Goal: Communication & Community: Share content

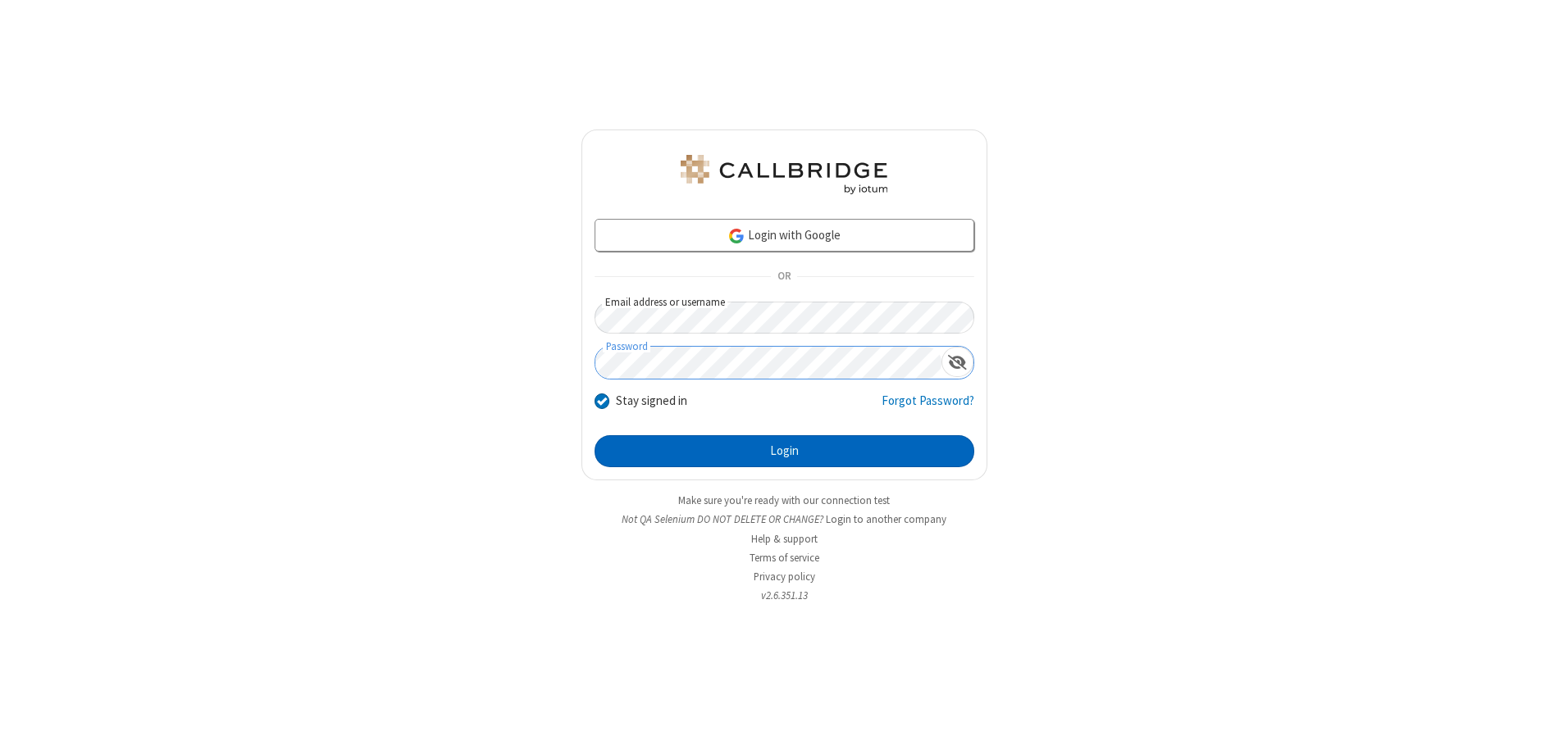
click at [784, 450] on button "Login" at bounding box center [784, 451] width 379 height 32
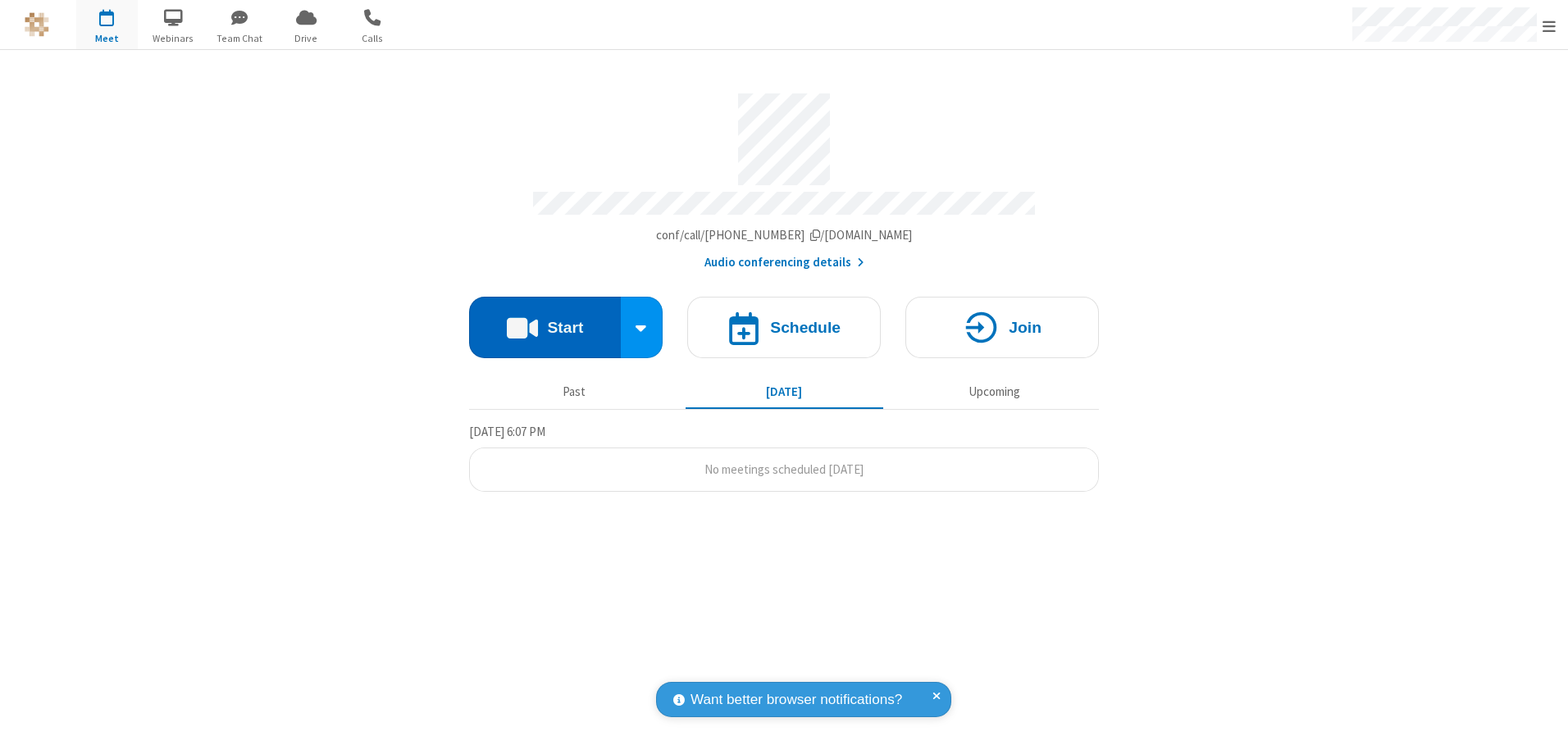
click at [545, 321] on button "Start" at bounding box center [545, 327] width 152 height 62
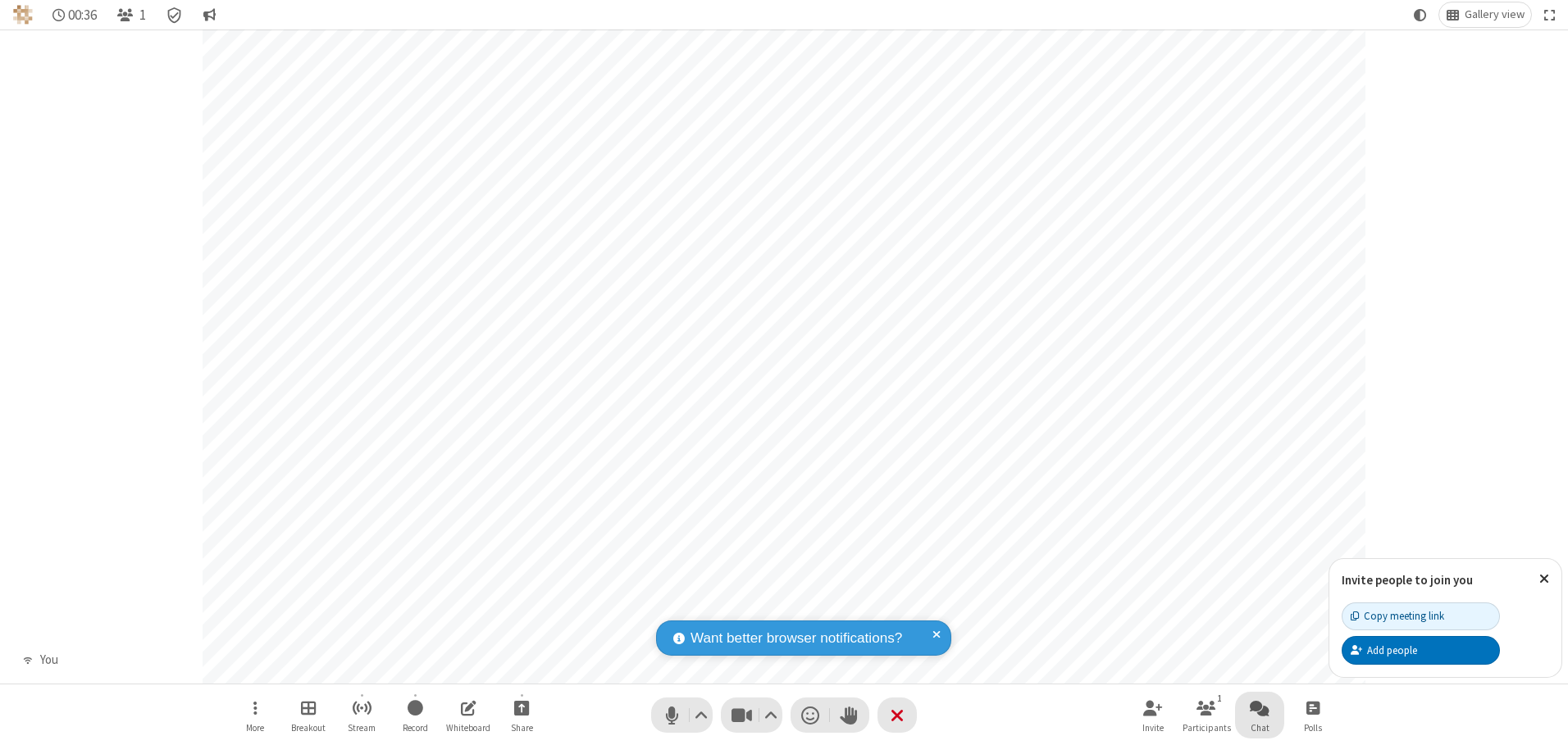
click at [1260, 707] on span "Open chat" at bounding box center [1259, 708] width 20 height 21
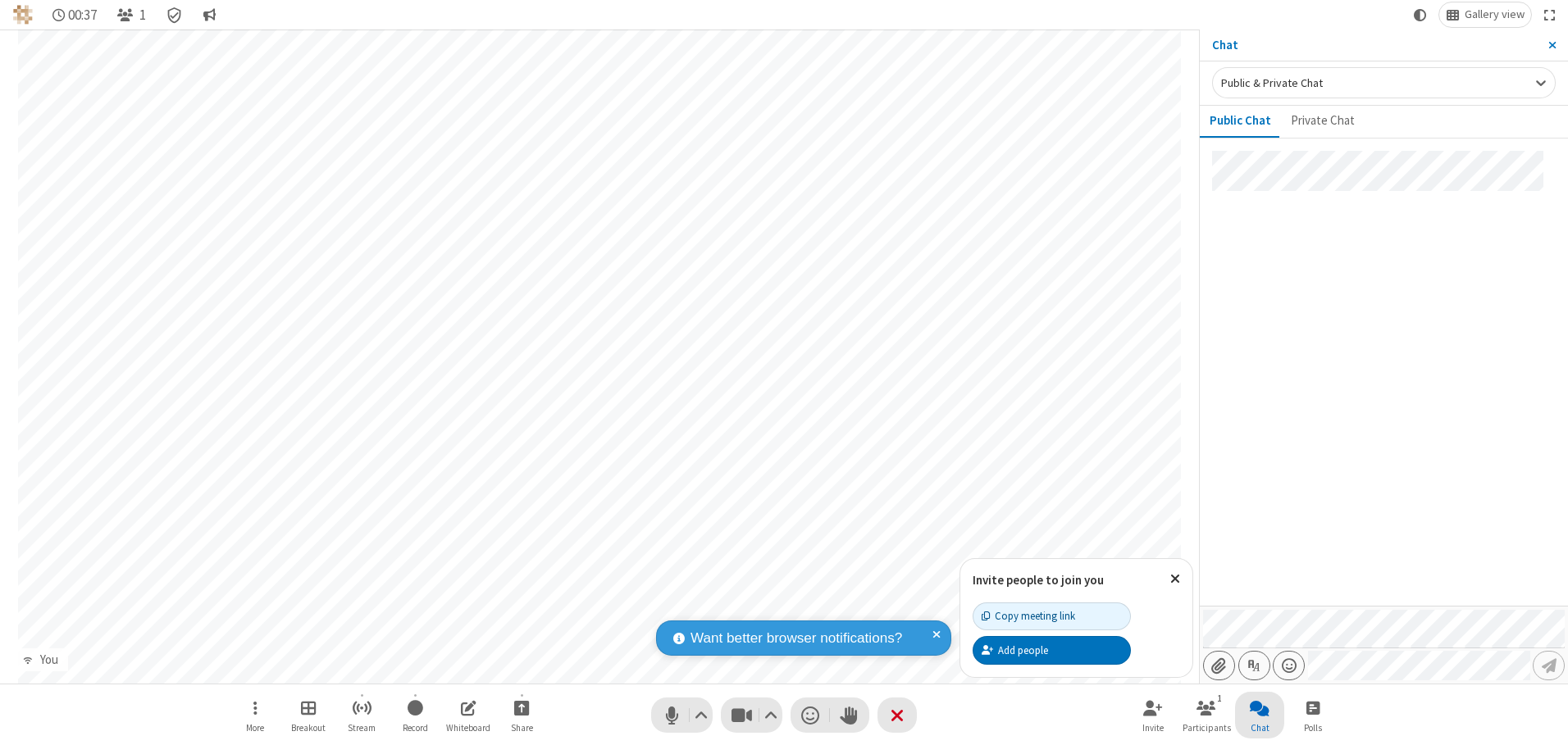
type input "C:\fakepath\doc_test.docx"
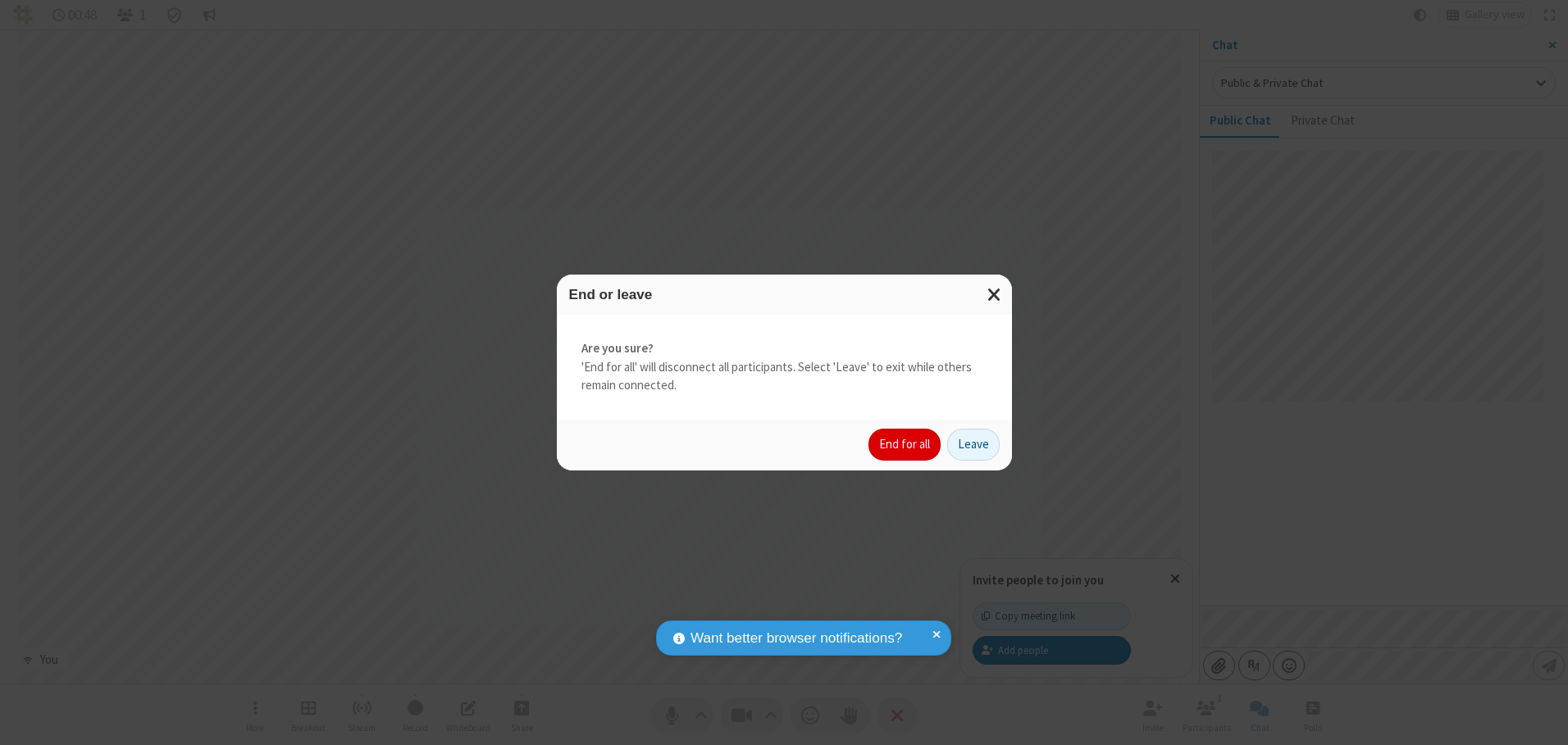
click at [905, 444] on button "End for all" at bounding box center [904, 445] width 72 height 32
